Goal: Transaction & Acquisition: Purchase product/service

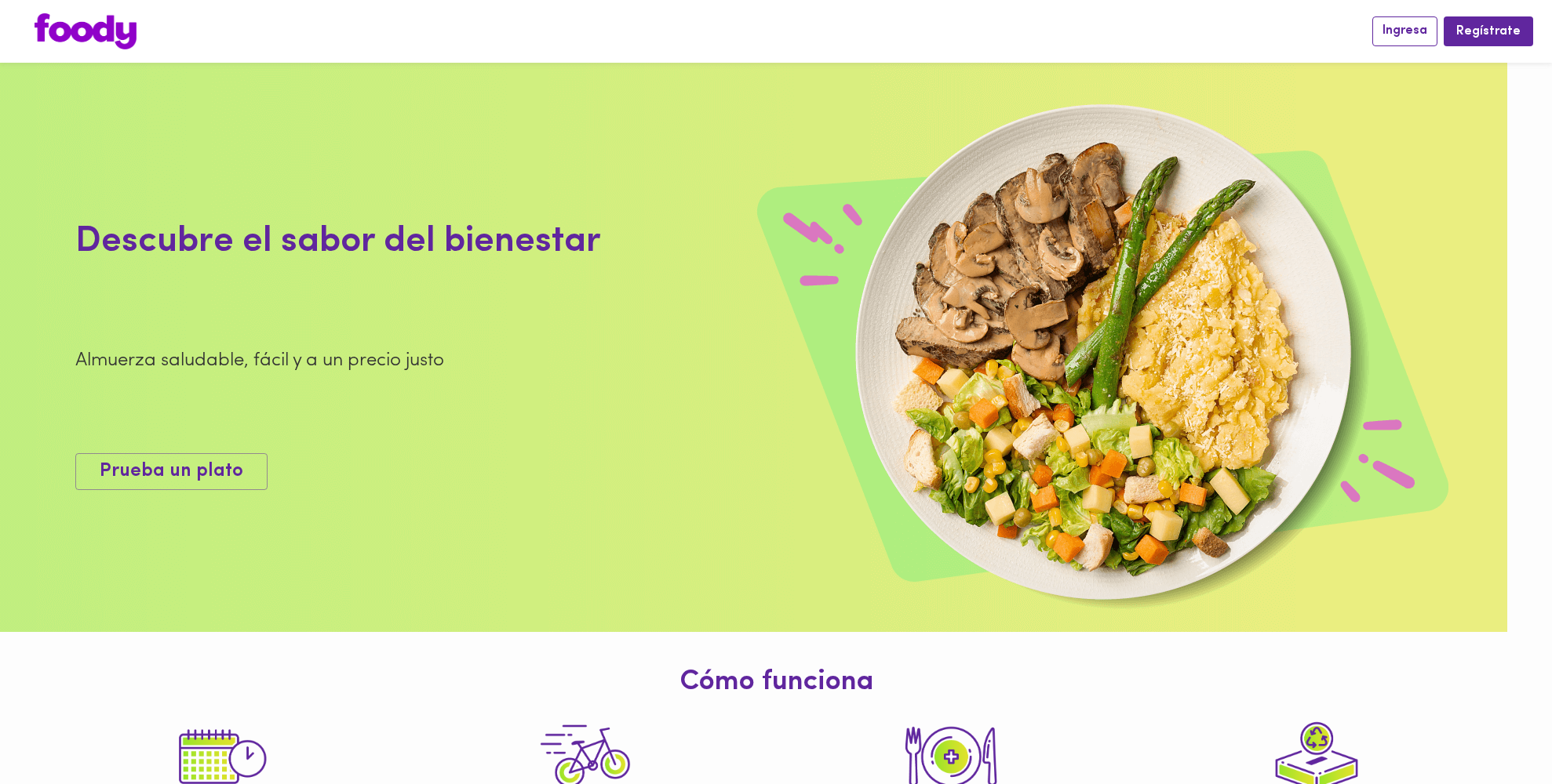
click at [1426, 34] on span "Ingresa" at bounding box center [1405, 31] width 44 height 15
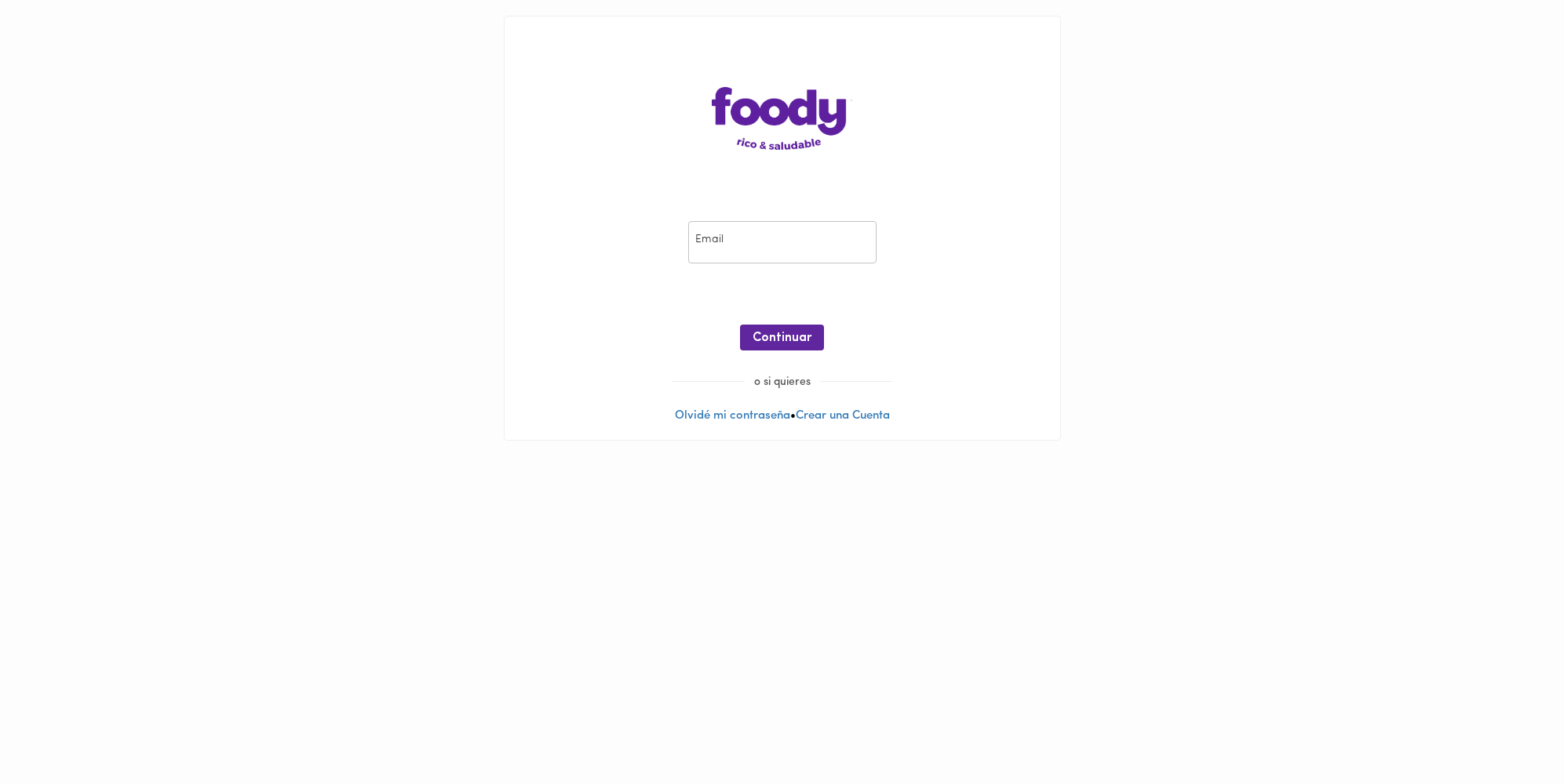
click at [808, 245] on input "email" at bounding box center [782, 242] width 188 height 43
type input "[EMAIL_ADDRESS][DOMAIN_NAME]"
click at [794, 341] on span "Continuar" at bounding box center [781, 338] width 59 height 15
click at [792, 335] on span "Ingresar" at bounding box center [781, 338] width 49 height 15
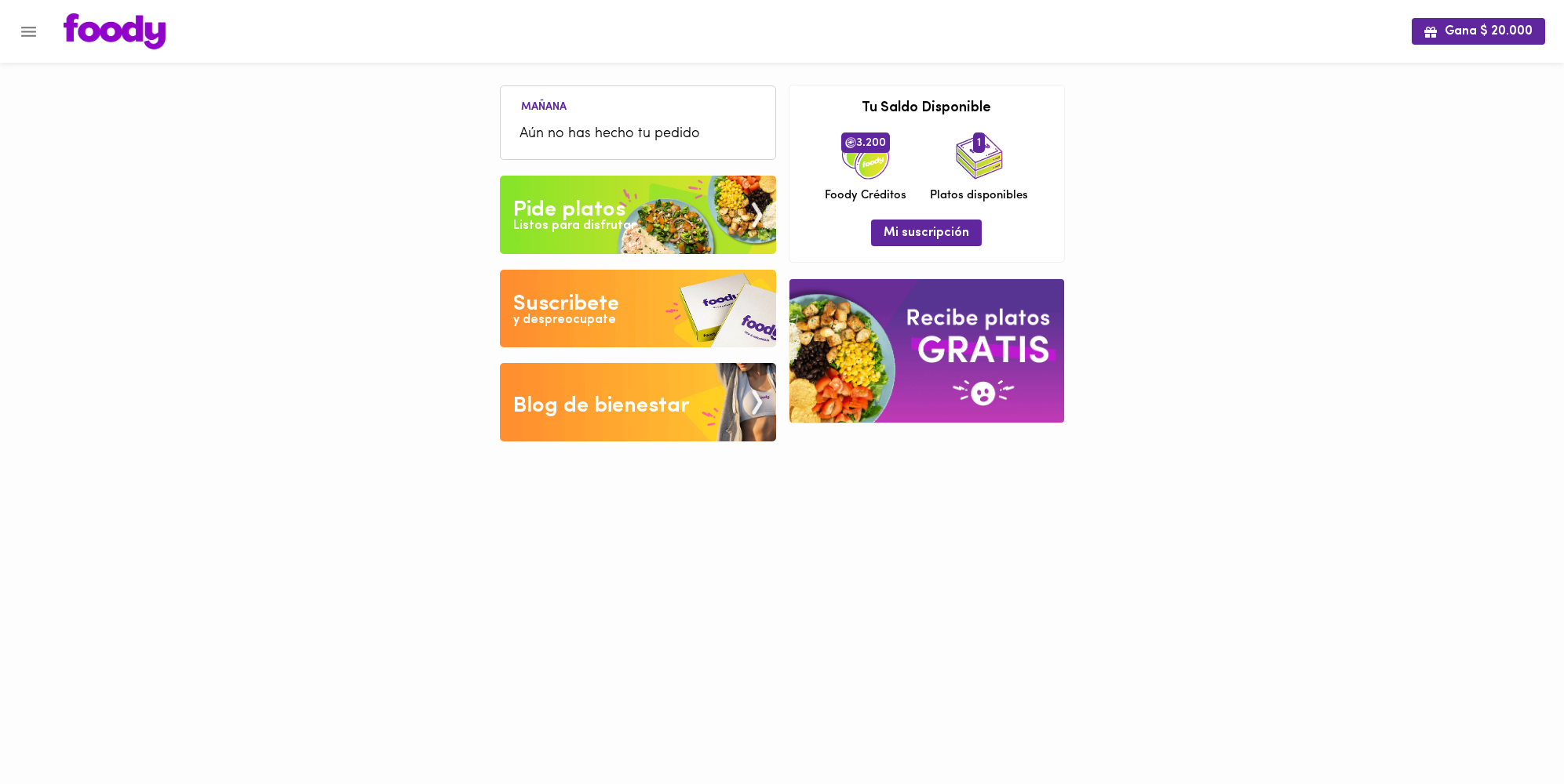
click at [571, 213] on div "Pide platos" at bounding box center [569, 210] width 112 height 32
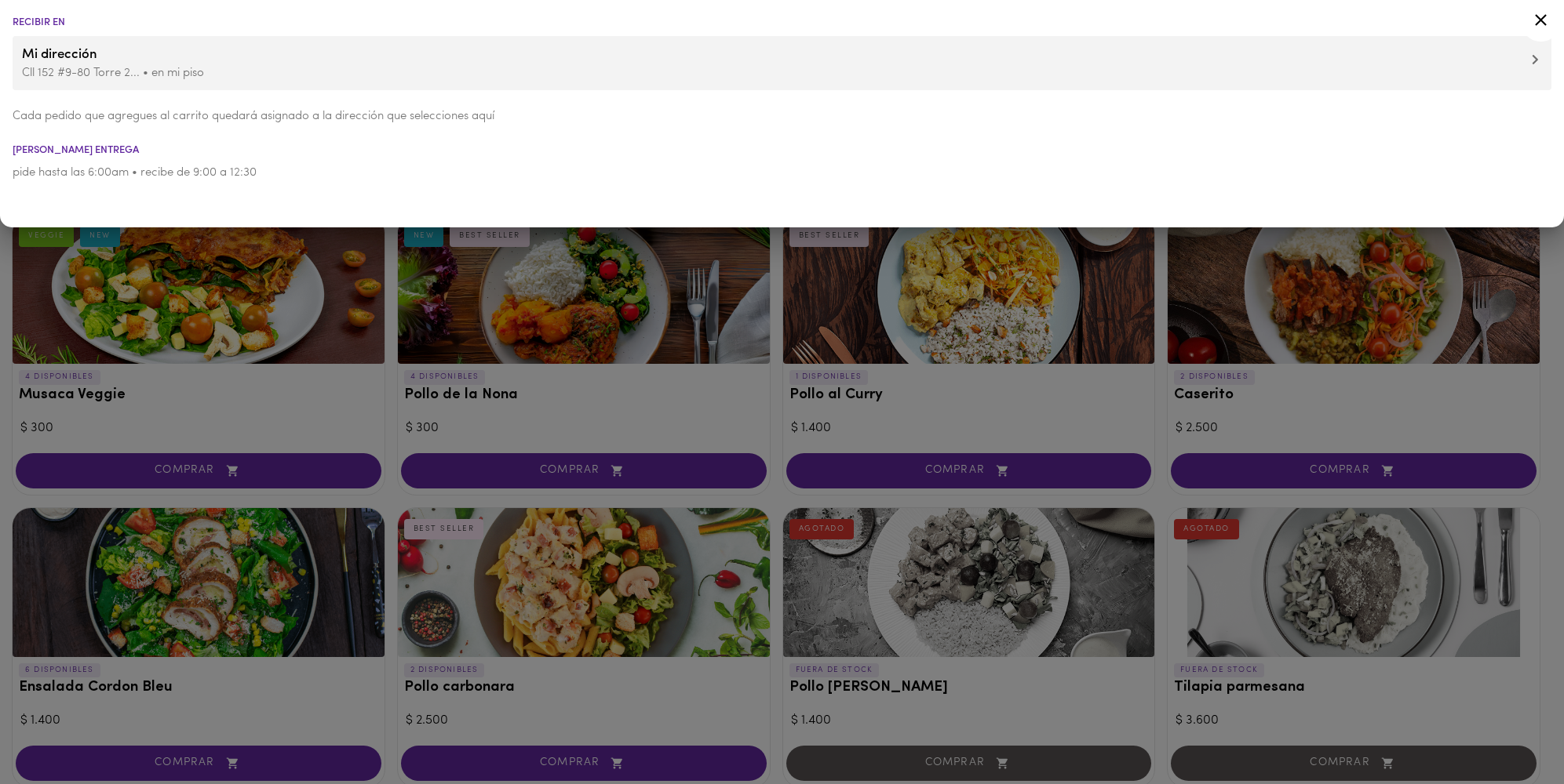
click at [1542, 20] on icon at bounding box center [1541, 19] width 12 height 12
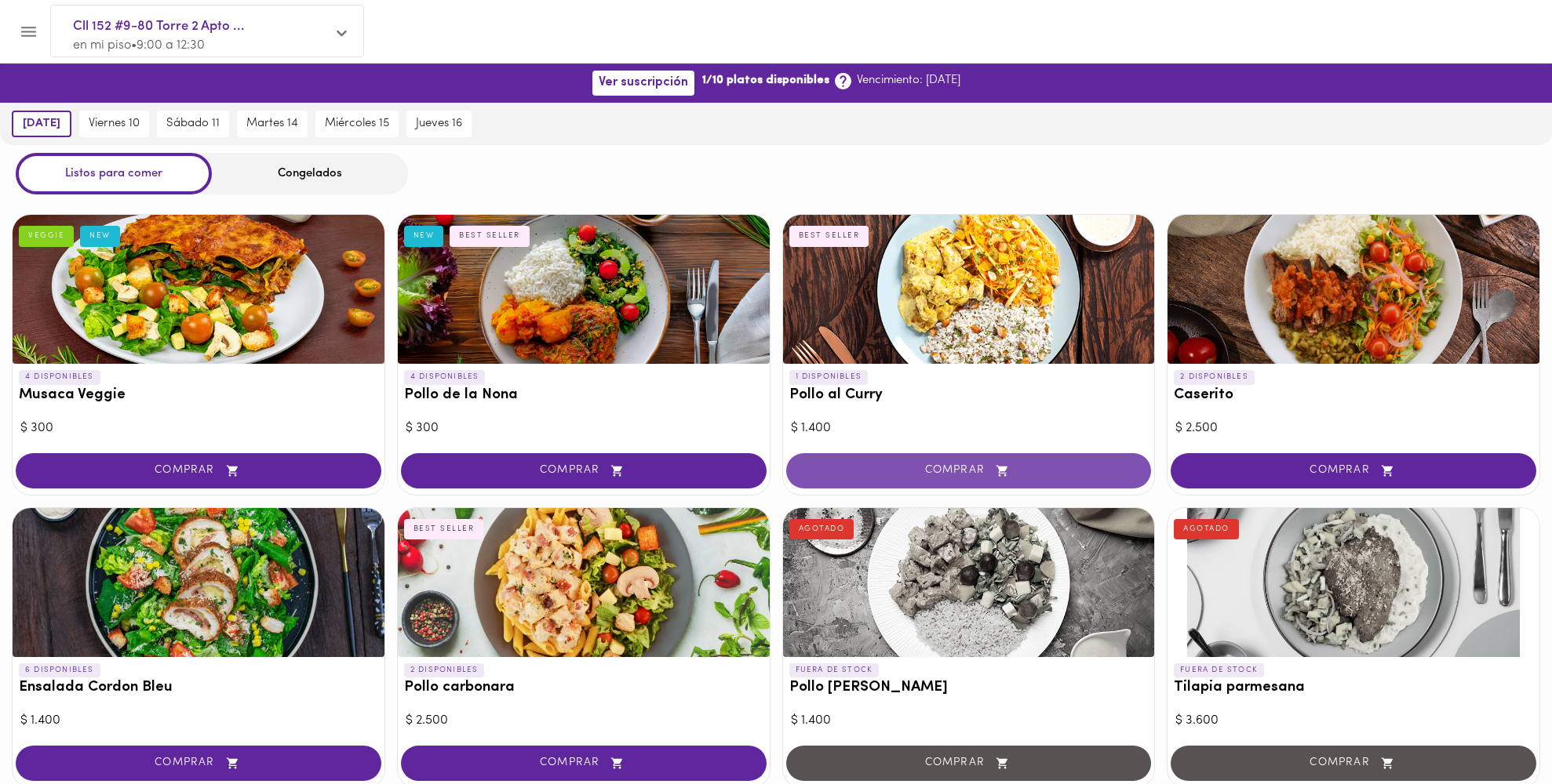
click at [962, 474] on span "COMPRAR" at bounding box center [969, 470] width 327 height 13
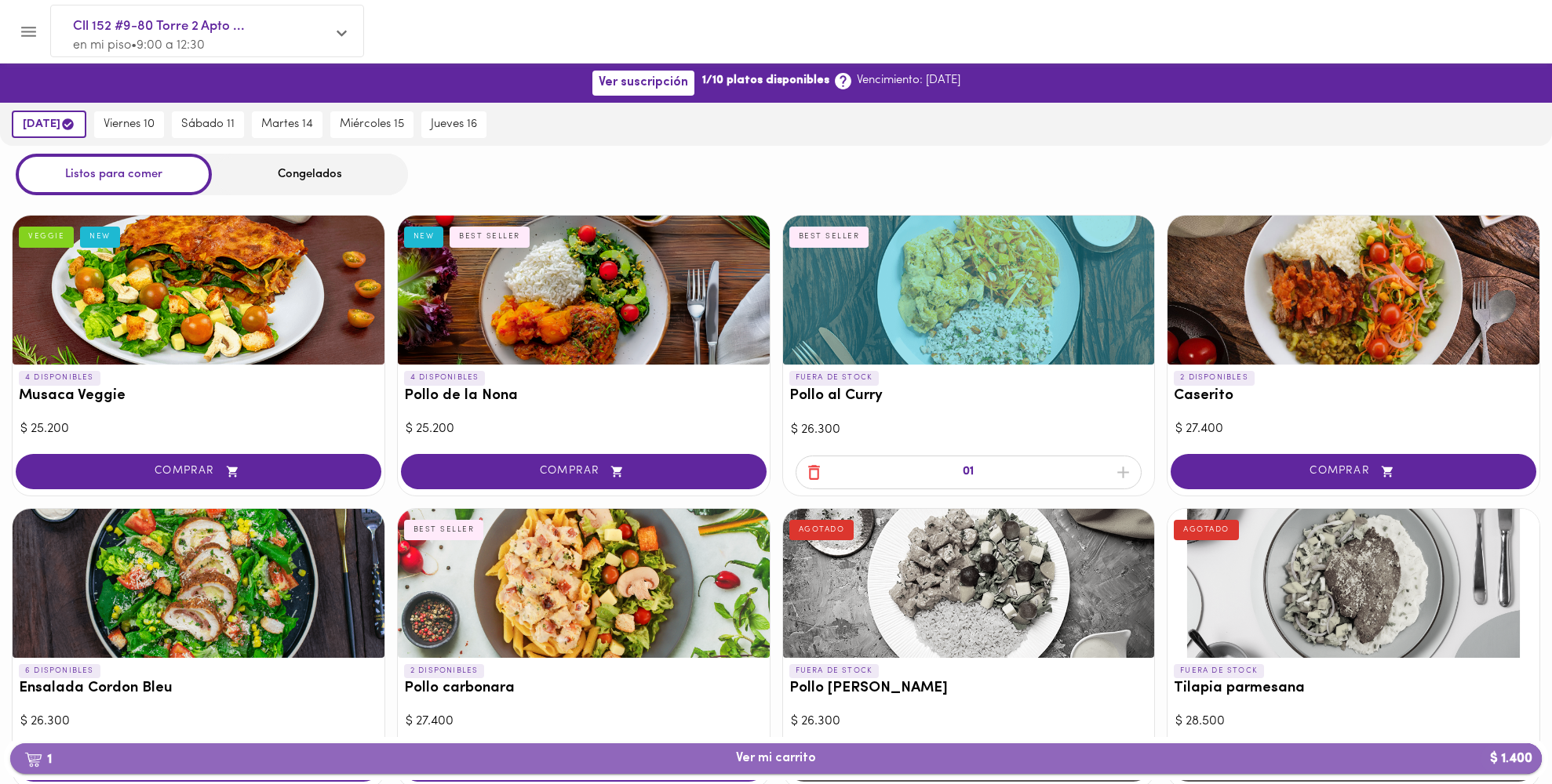
click at [842, 764] on span "1 Ver mi carrito $ 1.400" at bounding box center [776, 759] width 1507 height 15
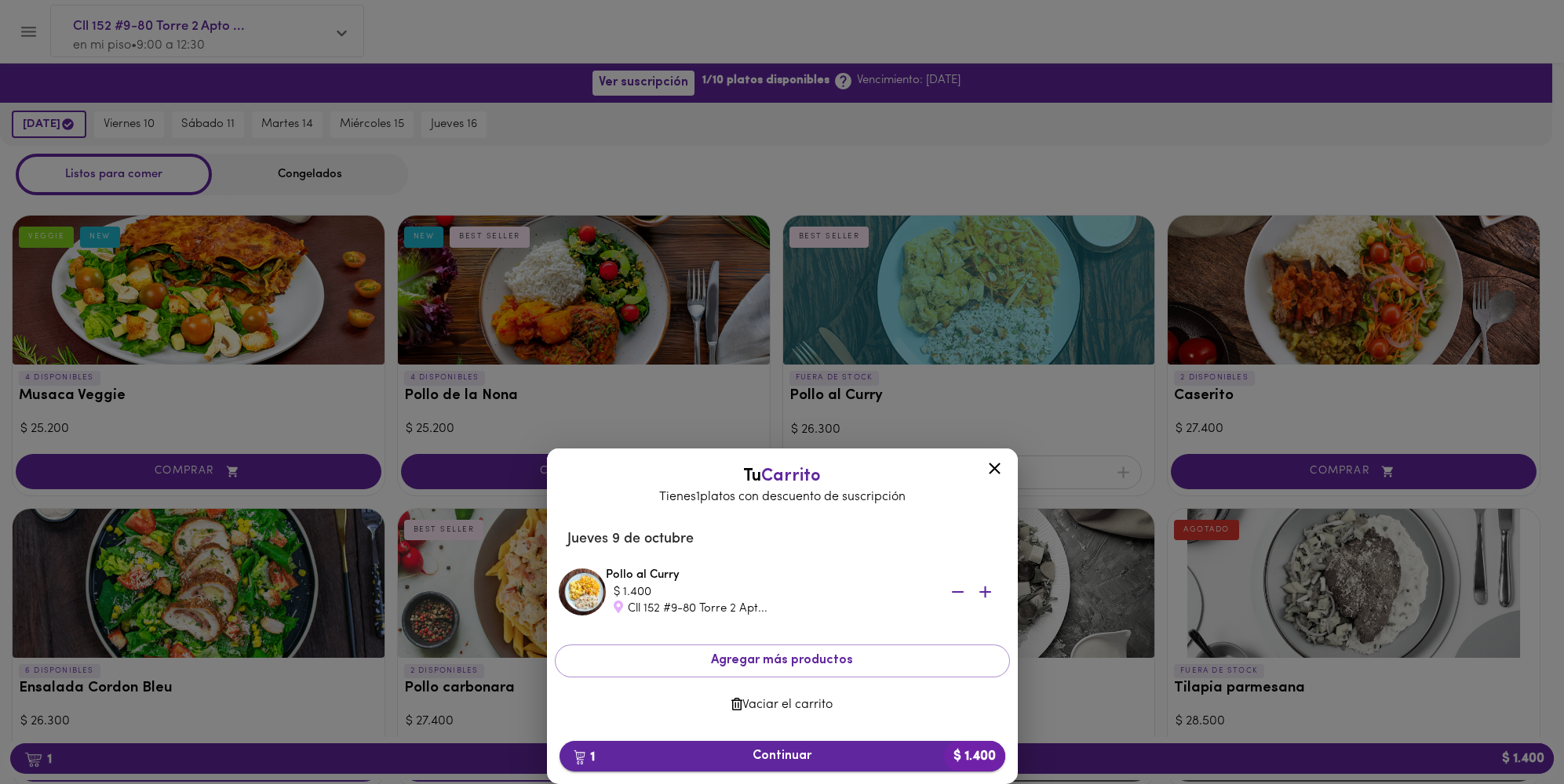
click at [761, 753] on span "1 Continuar $ 1.400" at bounding box center [782, 757] width 421 height 15
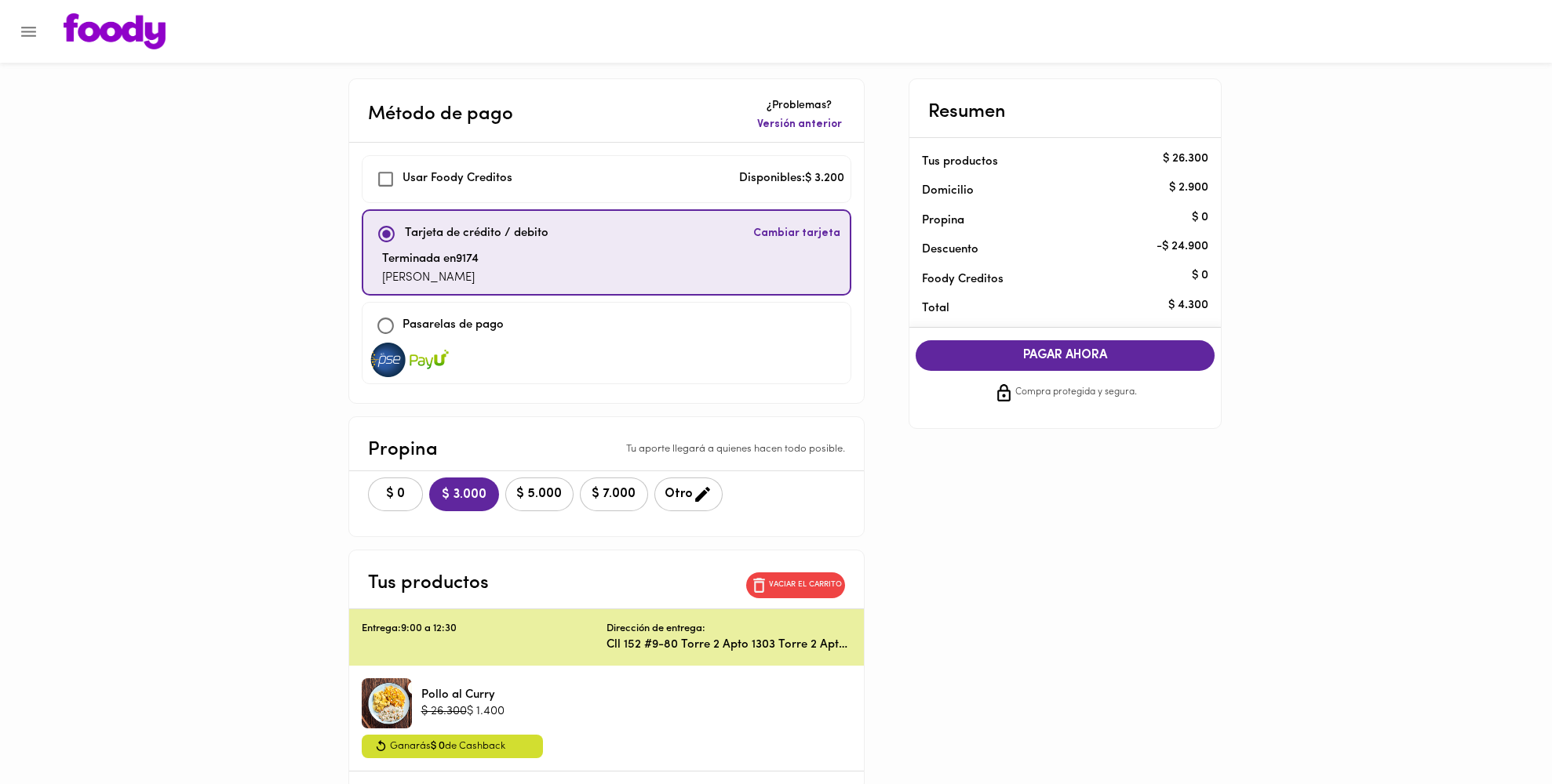
checkbox input "true"
click at [402, 503] on button "$ 0" at bounding box center [395, 495] width 55 height 34
click at [1038, 354] on span "PAGAR AHORA" at bounding box center [1066, 356] width 269 height 15
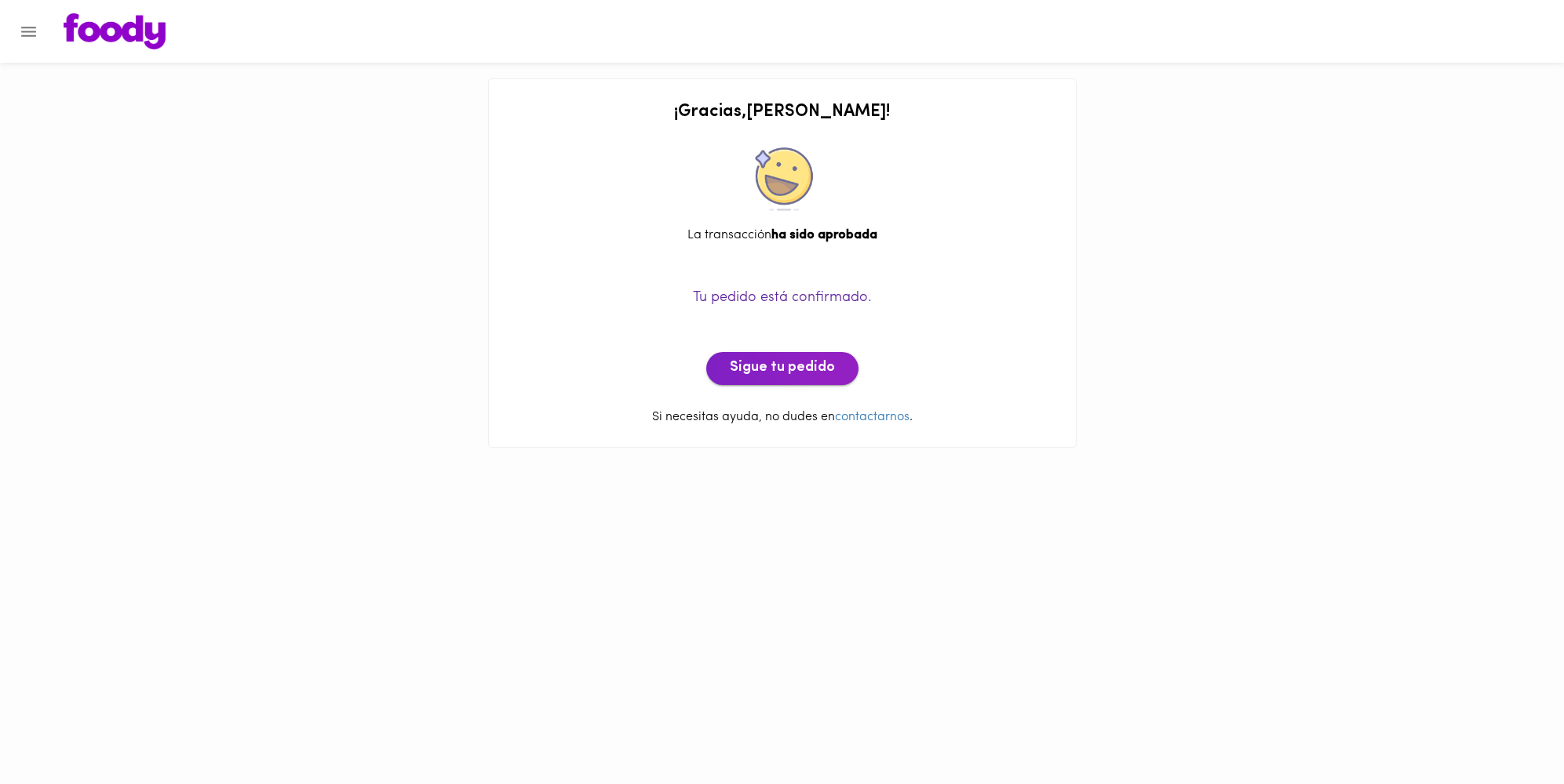
click at [805, 376] on span "Sigue tu pedido" at bounding box center [782, 368] width 105 height 17
